Goal: Find specific page/section

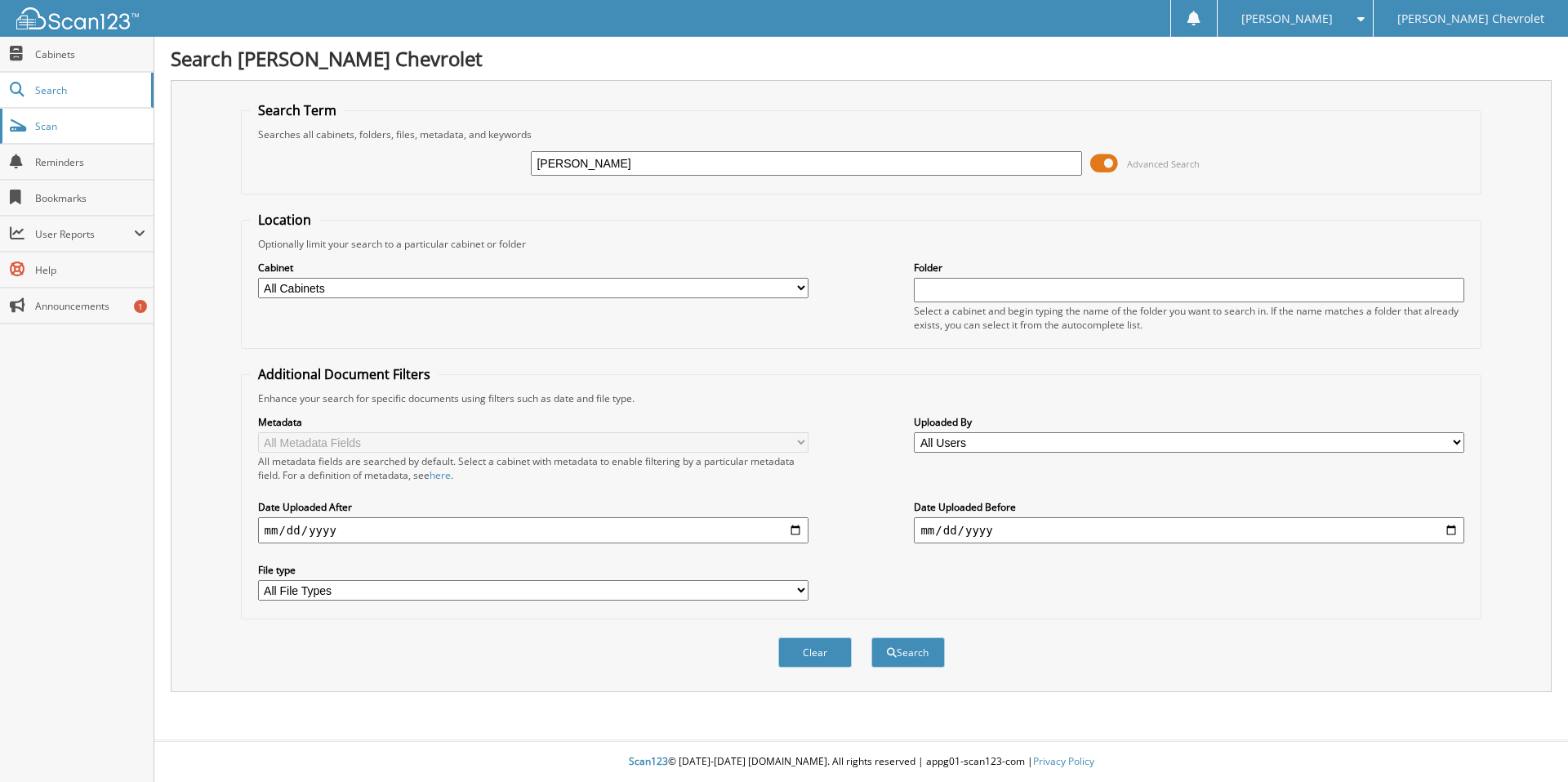
type input "[PERSON_NAME]"
click at [872, 637] on button "Search" at bounding box center [908, 652] width 74 height 30
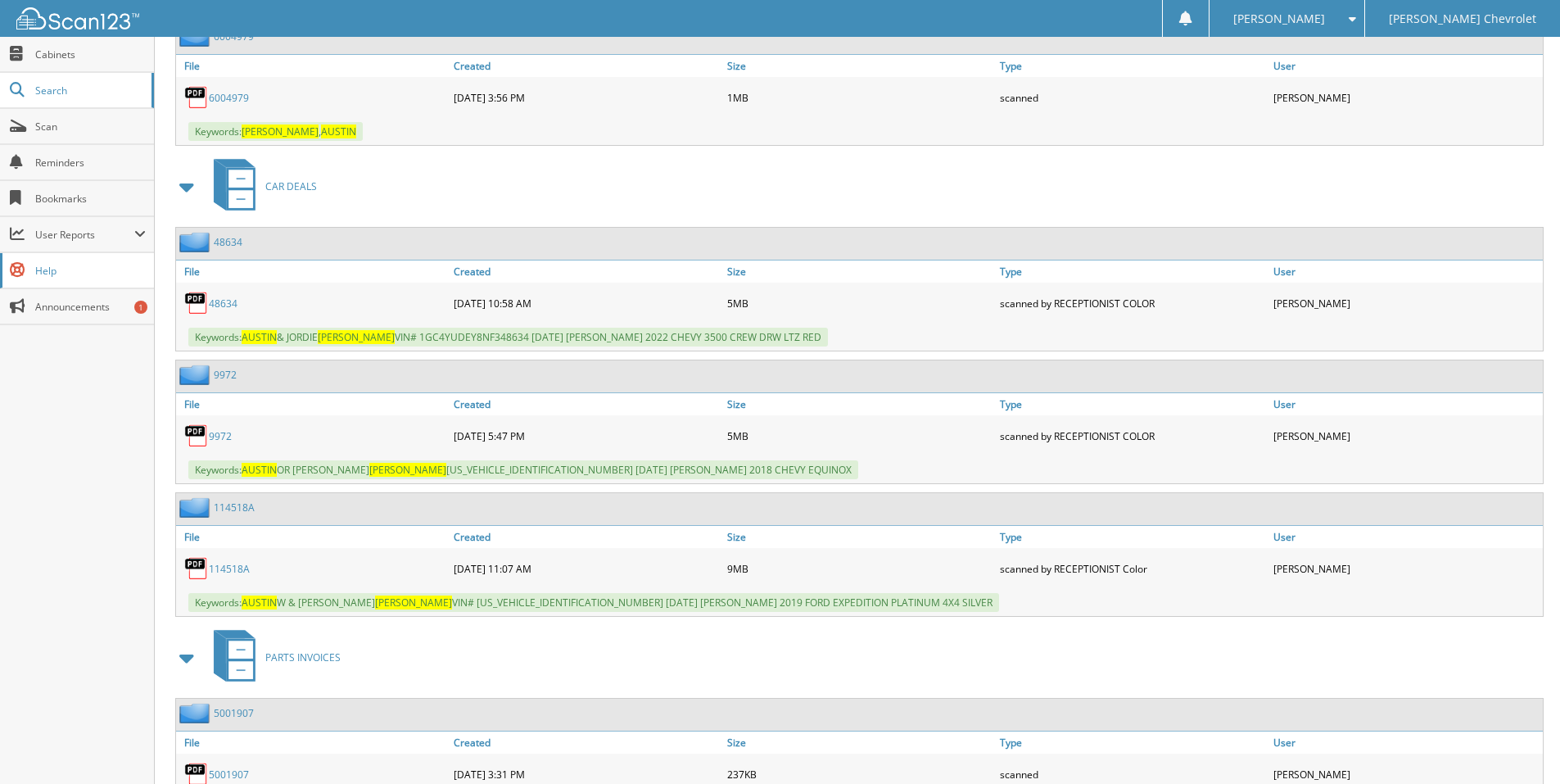
scroll to position [1801, 0]
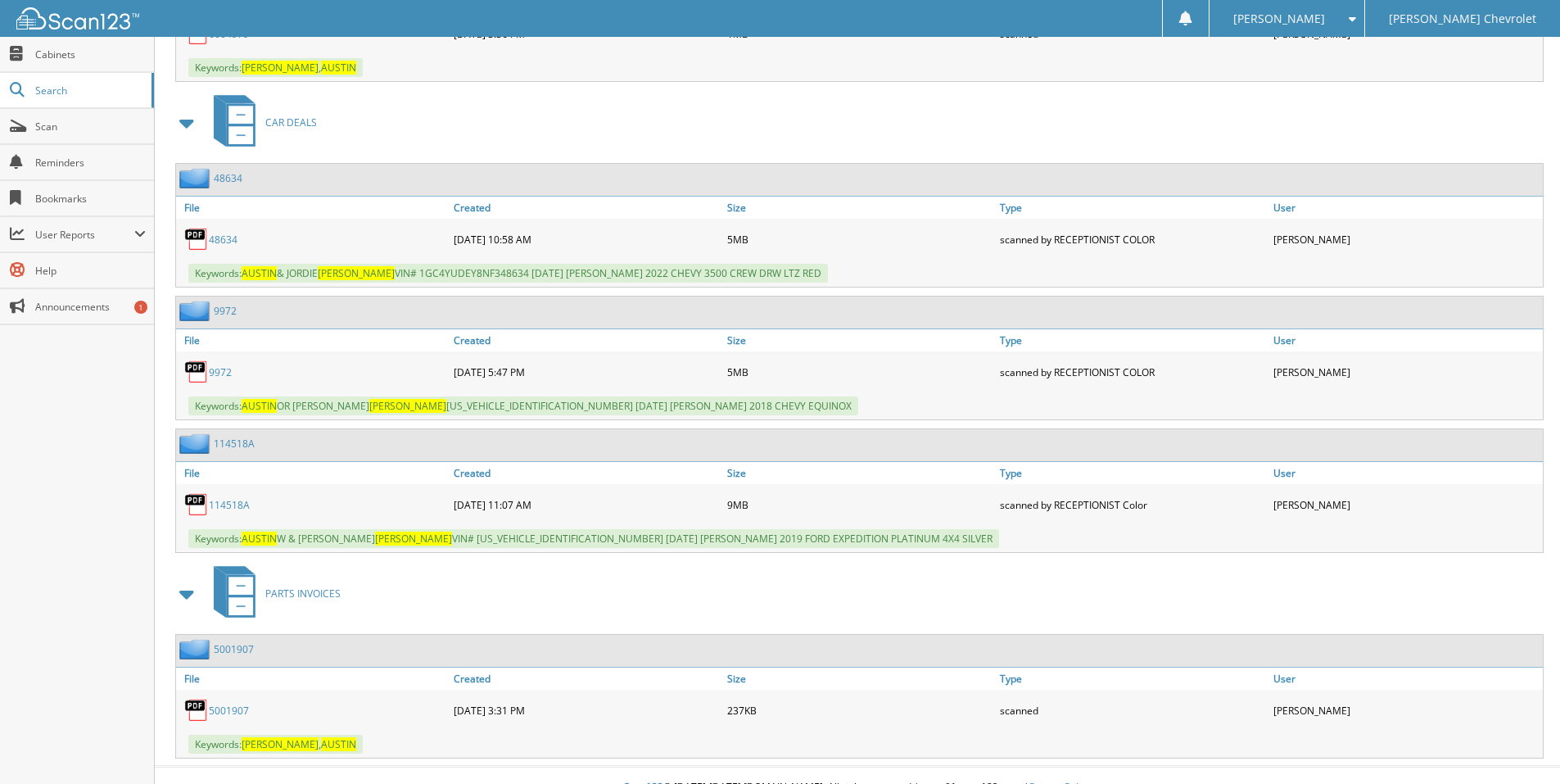
click at [223, 510] on link "114518A" at bounding box center [230, 505] width 41 height 14
